Goal: Task Accomplishment & Management: Use online tool/utility

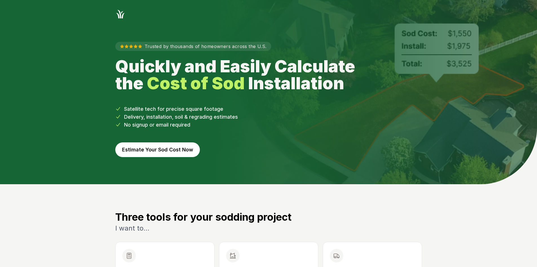
click at [148, 150] on button "Estimate Your Sod Cost Now" at bounding box center [157, 149] width 85 height 15
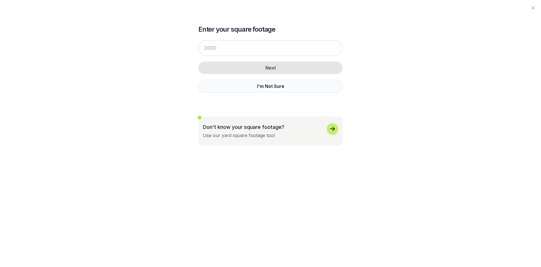
click at [229, 87] on button "I'm Not Sure" at bounding box center [271, 86] width 144 height 13
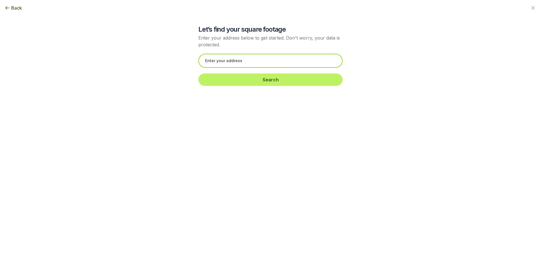
drag, startPoint x: 208, startPoint y: 63, endPoint x: 211, endPoint y: 61, distance: 4.2
click at [208, 63] on input "text" at bounding box center [271, 61] width 144 height 14
paste input "[STREET_ADDRESS]"
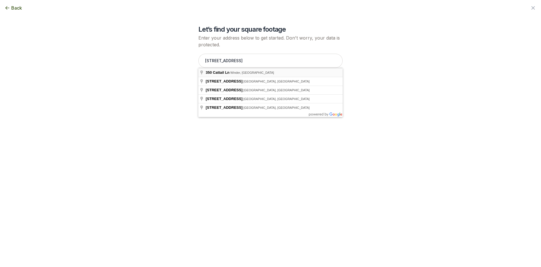
type input "[STREET_ADDRESS]"
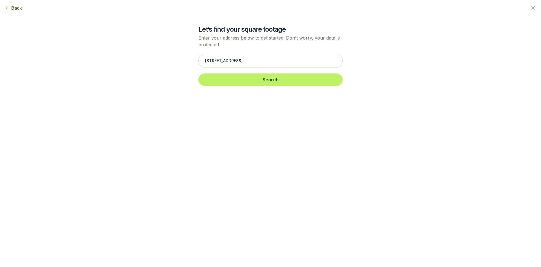
click at [233, 87] on div "[STREET_ADDRESS] Search" at bounding box center [271, 69] width 144 height 43
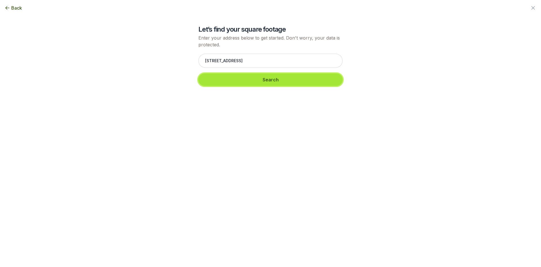
click at [234, 83] on button "Search" at bounding box center [271, 79] width 144 height 12
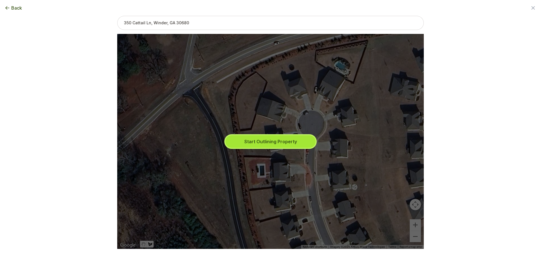
click at [316, 138] on button "Start Outlining Property" at bounding box center [271, 141] width 90 height 12
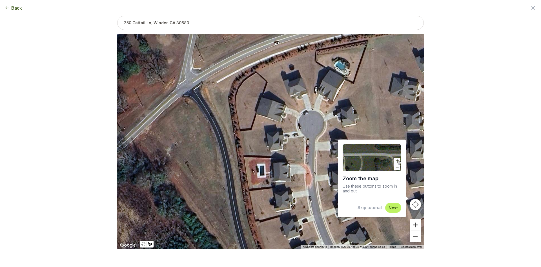
click at [418, 224] on button "Zoom in" at bounding box center [415, 224] width 11 height 11
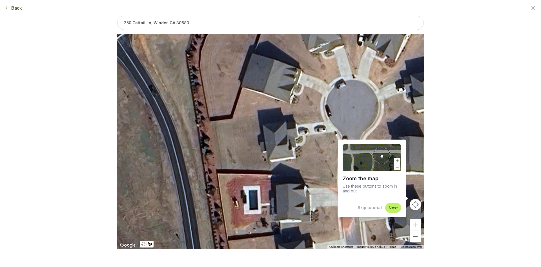
click at [372, 208] on button "Skip tutorial" at bounding box center [370, 207] width 24 height 6
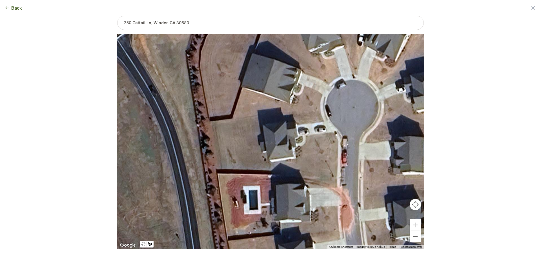
click at [263, 125] on div at bounding box center [270, 141] width 307 height 215
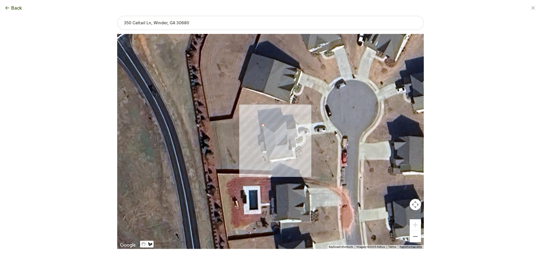
click at [262, 118] on div at bounding box center [270, 141] width 307 height 215
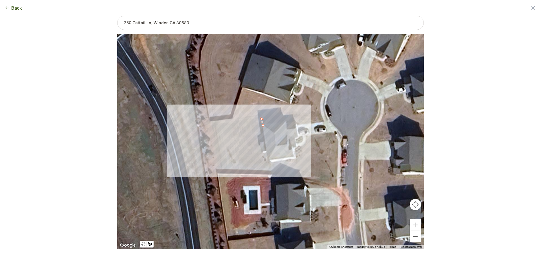
click at [211, 121] on div at bounding box center [270, 141] width 307 height 215
click at [218, 170] on div at bounding box center [270, 141] width 307 height 215
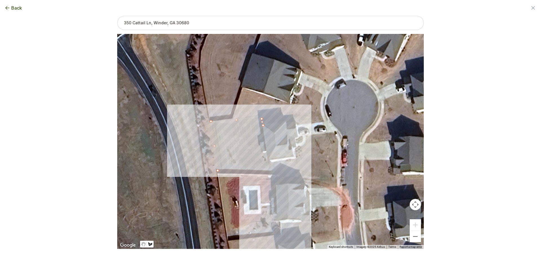
click at [271, 173] on div at bounding box center [270, 141] width 307 height 215
click at [266, 152] on div at bounding box center [270, 141] width 307 height 215
click at [262, 151] on div at bounding box center [270, 141] width 307 height 215
click at [259, 142] on div at bounding box center [270, 141] width 307 height 215
click at [264, 140] on div at bounding box center [270, 141] width 307 height 215
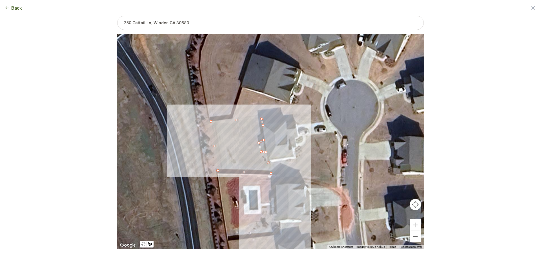
click at [263, 125] on div at bounding box center [270, 141] width 307 height 215
click at [244, 257] on button "Select another area" at bounding box center [232, 258] width 40 height 6
click at [271, 161] on div at bounding box center [270, 141] width 307 height 215
click at [272, 173] on div at bounding box center [270, 141] width 307 height 215
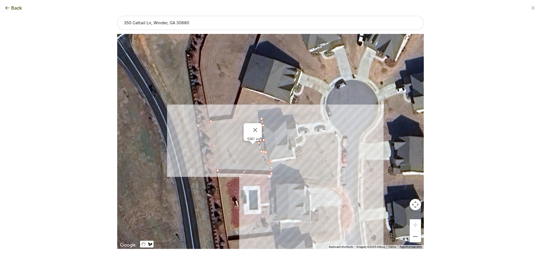
click at [337, 177] on div at bounding box center [270, 141] width 307 height 215
click at [339, 141] on div at bounding box center [270, 141] width 307 height 215
click at [335, 131] on div at bounding box center [270, 141] width 307 height 215
click at [305, 136] on div at bounding box center [270, 141] width 307 height 215
click at [307, 142] on div at bounding box center [270, 141] width 307 height 215
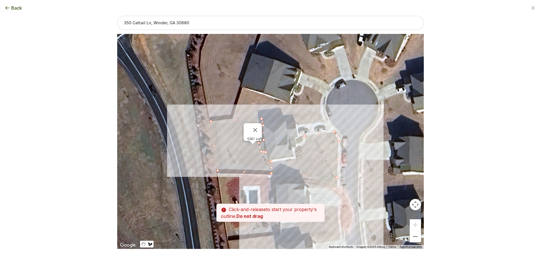
click at [306, 142] on div at bounding box center [270, 141] width 307 height 215
click at [301, 147] on div at bounding box center [270, 141] width 307 height 215
click at [304, 153] on div at bounding box center [270, 141] width 307 height 215
click at [303, 157] on div at bounding box center [270, 141] width 307 height 215
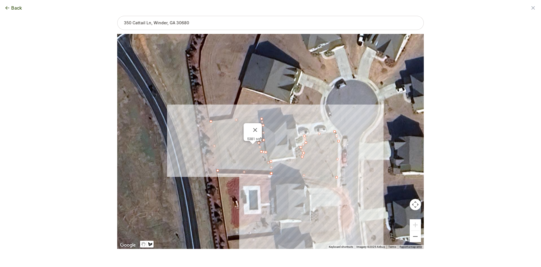
click at [298, 160] on div at bounding box center [270, 141] width 307 height 215
click at [285, 160] on div at bounding box center [270, 141] width 307 height 215
click at [272, 162] on div at bounding box center [270, 141] width 307 height 215
drag, startPoint x: 275, startPoint y: 140, endPoint x: 281, endPoint y: 153, distance: 14.5
click at [281, 153] on div "5381 sqft 3938 sqft" at bounding box center [270, 141] width 307 height 215
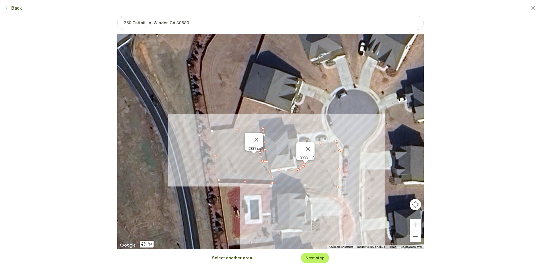
drag, startPoint x: 279, startPoint y: 144, endPoint x: 281, endPoint y: 154, distance: 10.6
click at [281, 154] on div "5381 sqft 3938 sqft" at bounding box center [270, 141] width 307 height 215
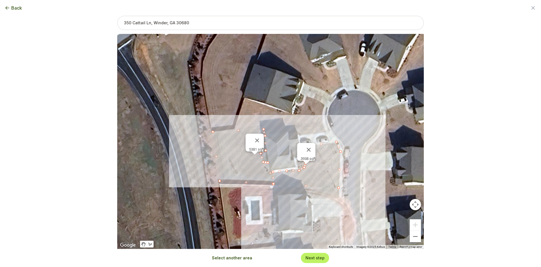
click at [242, 256] on button "Select another area" at bounding box center [232, 258] width 40 height 6
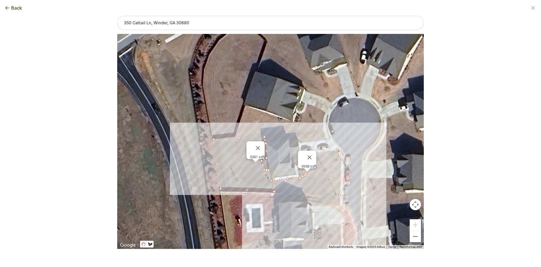
drag, startPoint x: 279, startPoint y: 153, endPoint x: 280, endPoint y: 162, distance: 9.1
click at [280, 162] on div at bounding box center [270, 141] width 307 height 215
click at [268, 141] on div at bounding box center [270, 141] width 307 height 215
click at [267, 135] on div at bounding box center [270, 141] width 307 height 215
click at [323, 130] on div at bounding box center [270, 141] width 307 height 215
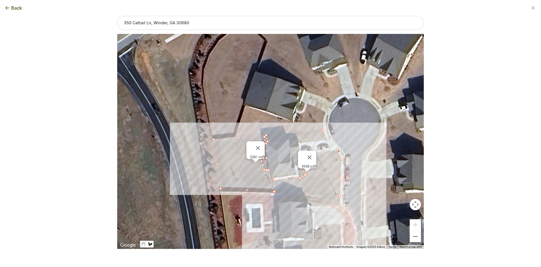
click at [327, 139] on div at bounding box center [270, 141] width 307 height 215
click at [301, 143] on div at bounding box center [270, 141] width 307 height 215
click at [296, 138] on div at bounding box center [270, 141] width 307 height 215
click at [287, 139] on div at bounding box center [270, 141] width 307 height 215
click at [265, 141] on button "Close" at bounding box center [259, 148] width 14 height 14
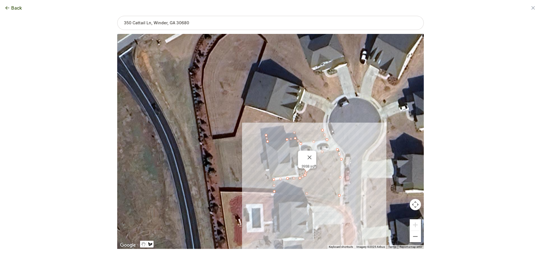
click at [268, 142] on div at bounding box center [270, 141] width 307 height 215
type input "4939"
